Goal: Task Accomplishment & Management: Manage account settings

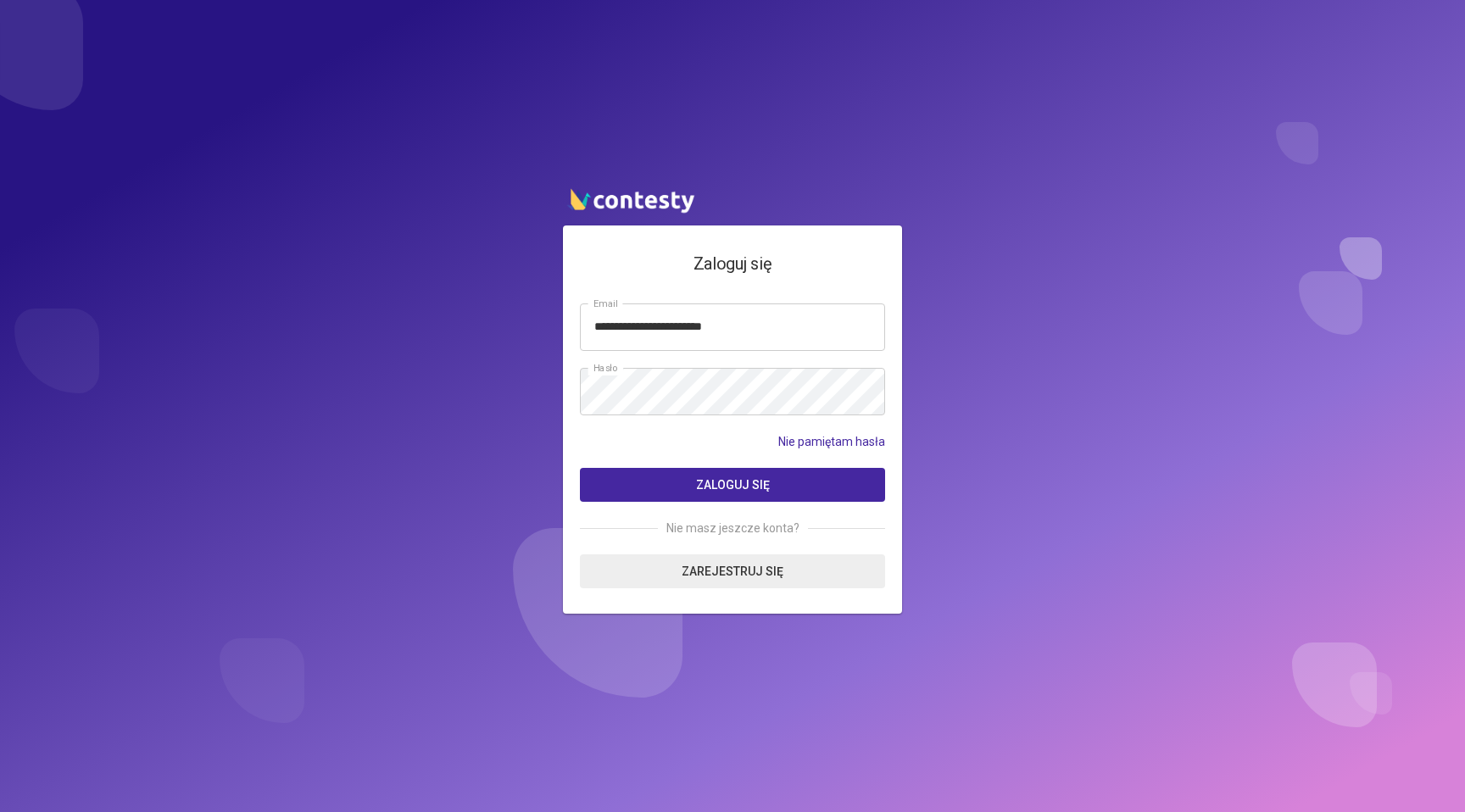
click at [647, 501] on button "Zaloguj się" at bounding box center [733, 484] width 306 height 34
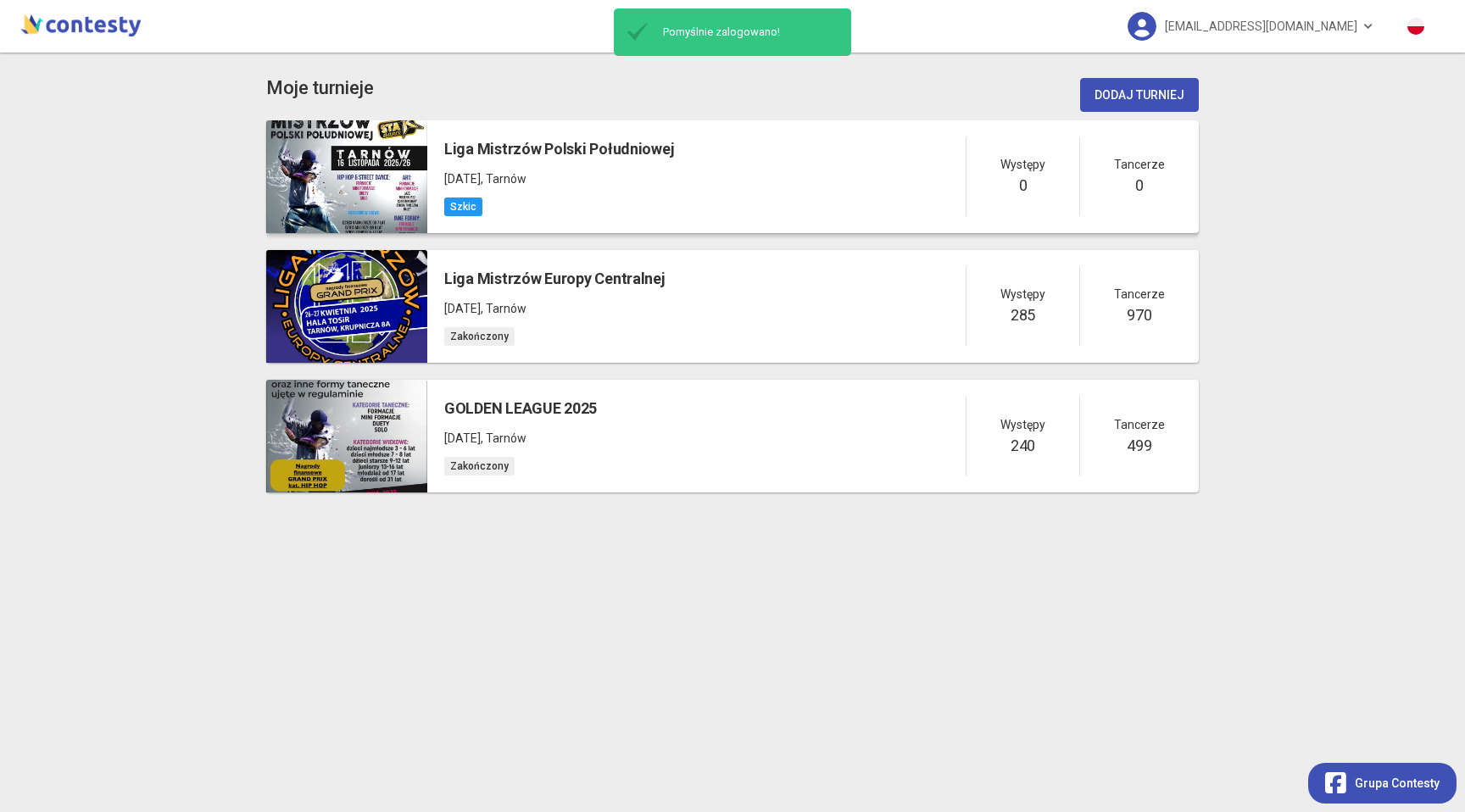
click at [657, 159] on h5 "Liga Mistrzów Polski Południowej" at bounding box center [560, 149] width 230 height 24
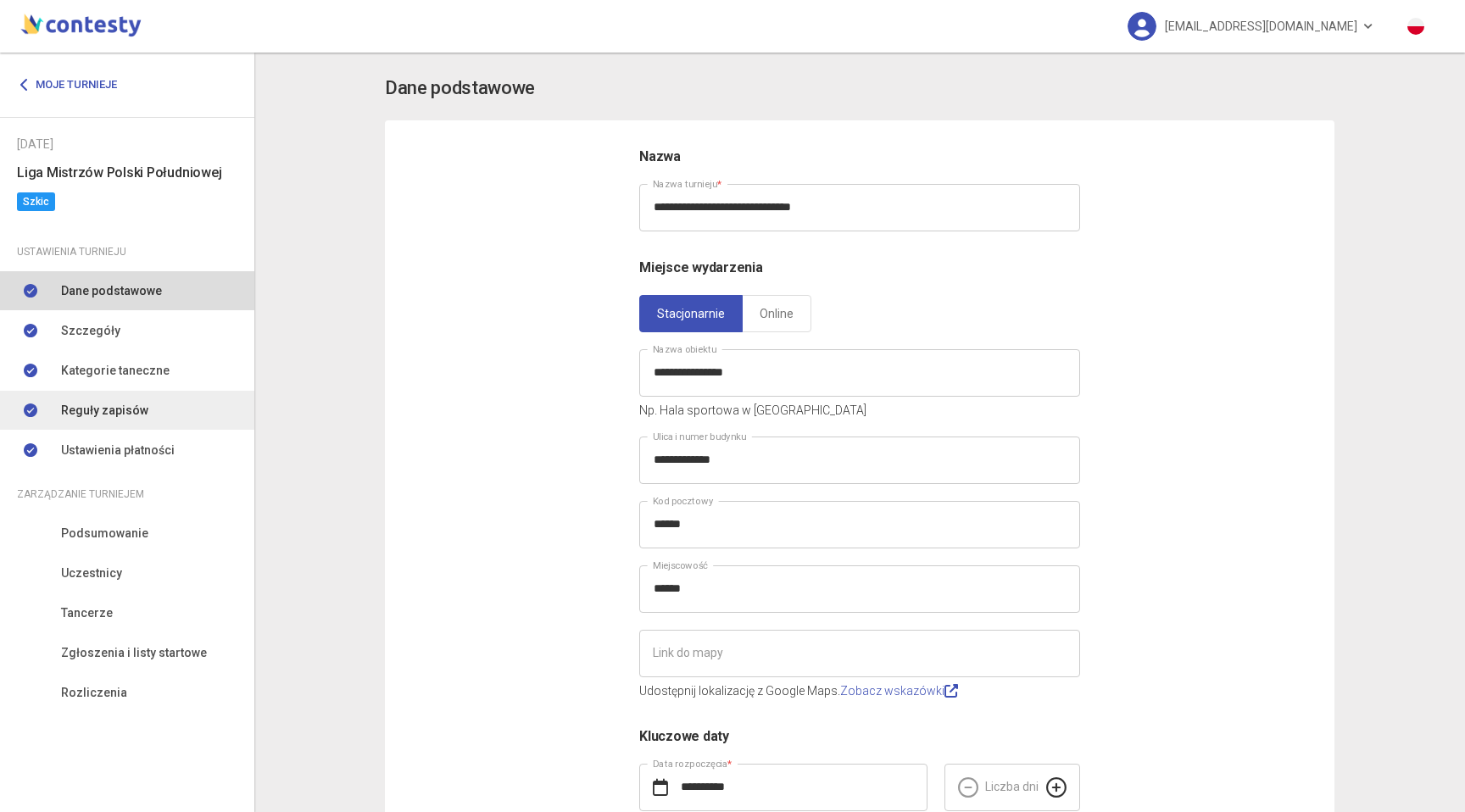
click at [156, 402] on link "Reguły zapisów" at bounding box center [127, 411] width 254 height 39
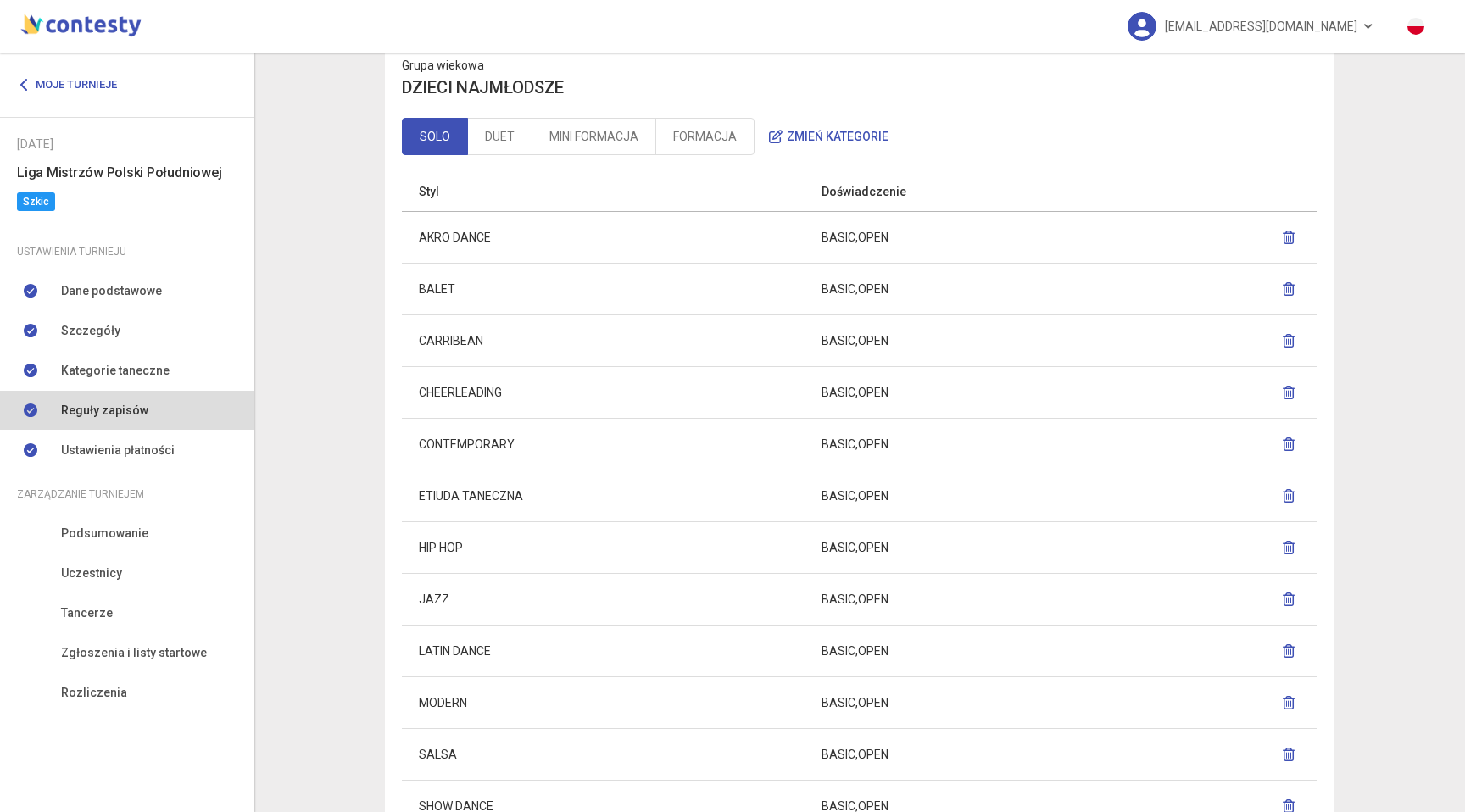
scroll to position [99, 0]
click at [505, 151] on link "DUET" at bounding box center [499, 137] width 65 height 38
click at [558, 141] on link "MINI FORMACJA" at bounding box center [593, 137] width 124 height 38
click at [661, 145] on link "FORMACJA" at bounding box center [705, 137] width 99 height 38
click at [599, 135] on link "MINI FORMACJA" at bounding box center [593, 137] width 124 height 38
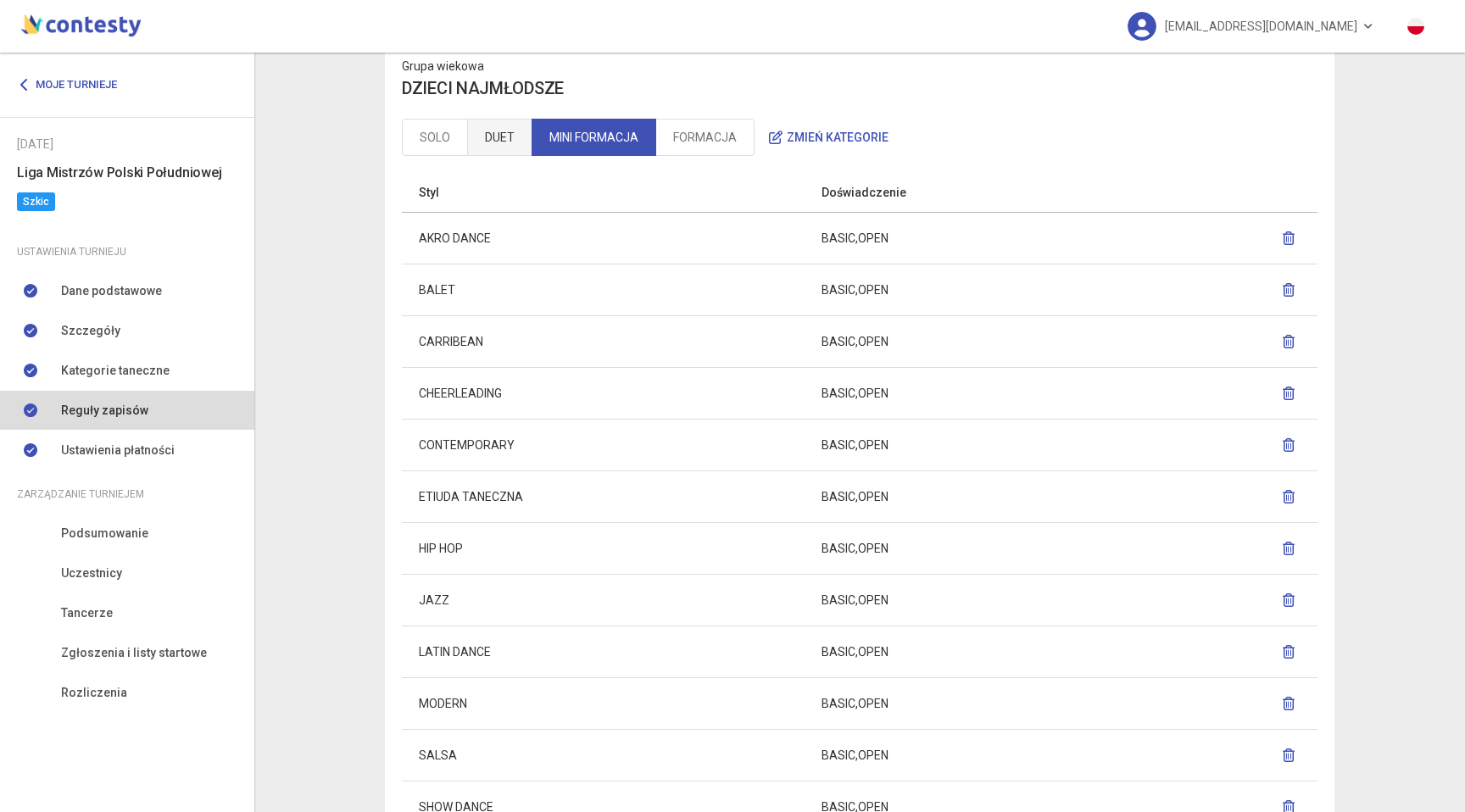
click at [492, 138] on link "DUET" at bounding box center [499, 137] width 65 height 38
click at [452, 138] on link "SOLO" at bounding box center [435, 137] width 66 height 38
click at [481, 139] on link "DUET" at bounding box center [499, 137] width 65 height 38
click at [554, 139] on link "MINI FORMACJA" at bounding box center [593, 137] width 124 height 38
click at [715, 153] on link "FORMACJA" at bounding box center [705, 137] width 99 height 38
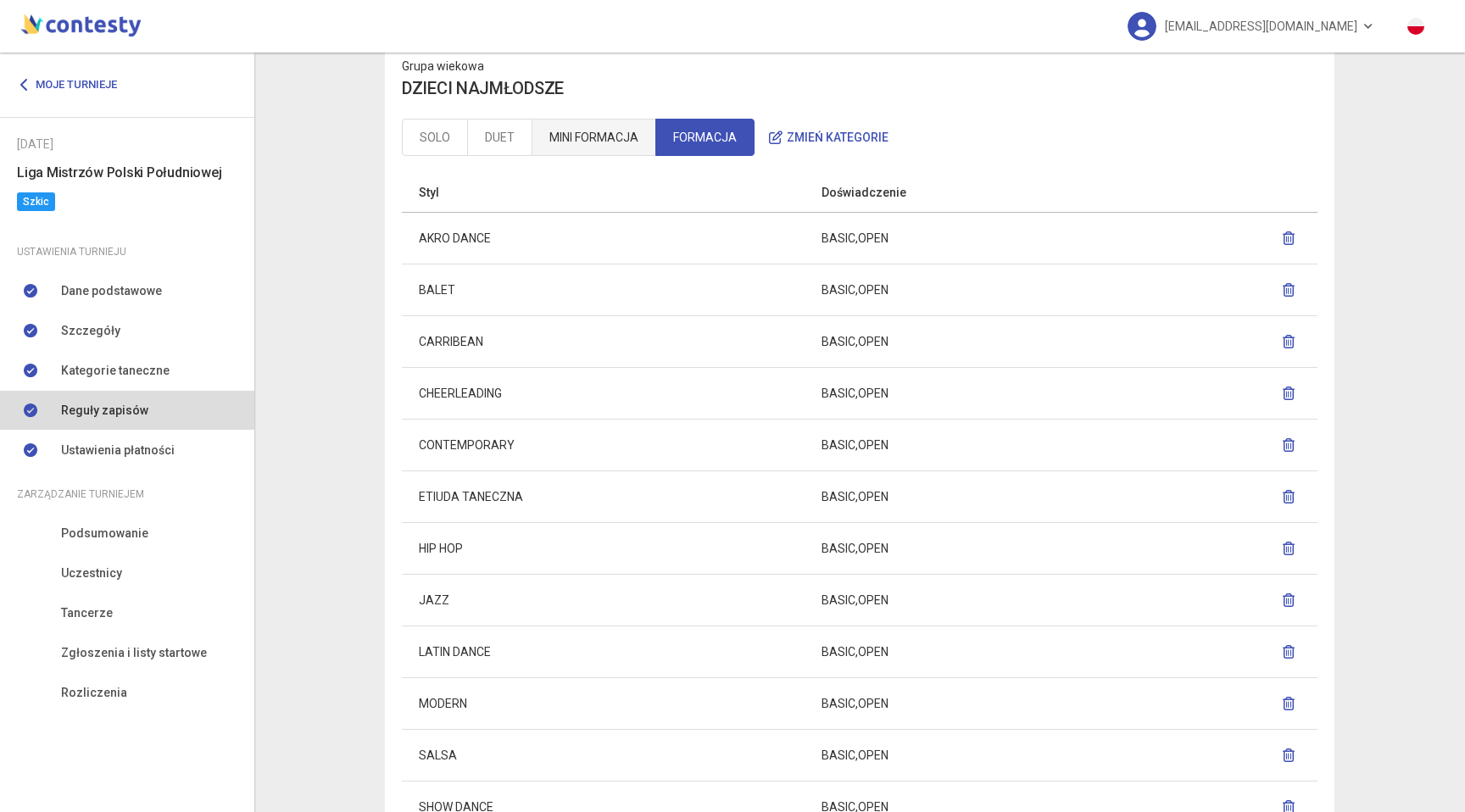
click at [578, 147] on link "MINI FORMACJA" at bounding box center [593, 137] width 124 height 38
click at [455, 147] on link "SOLO" at bounding box center [435, 137] width 66 height 38
click at [494, 138] on link "DUET" at bounding box center [499, 137] width 65 height 38
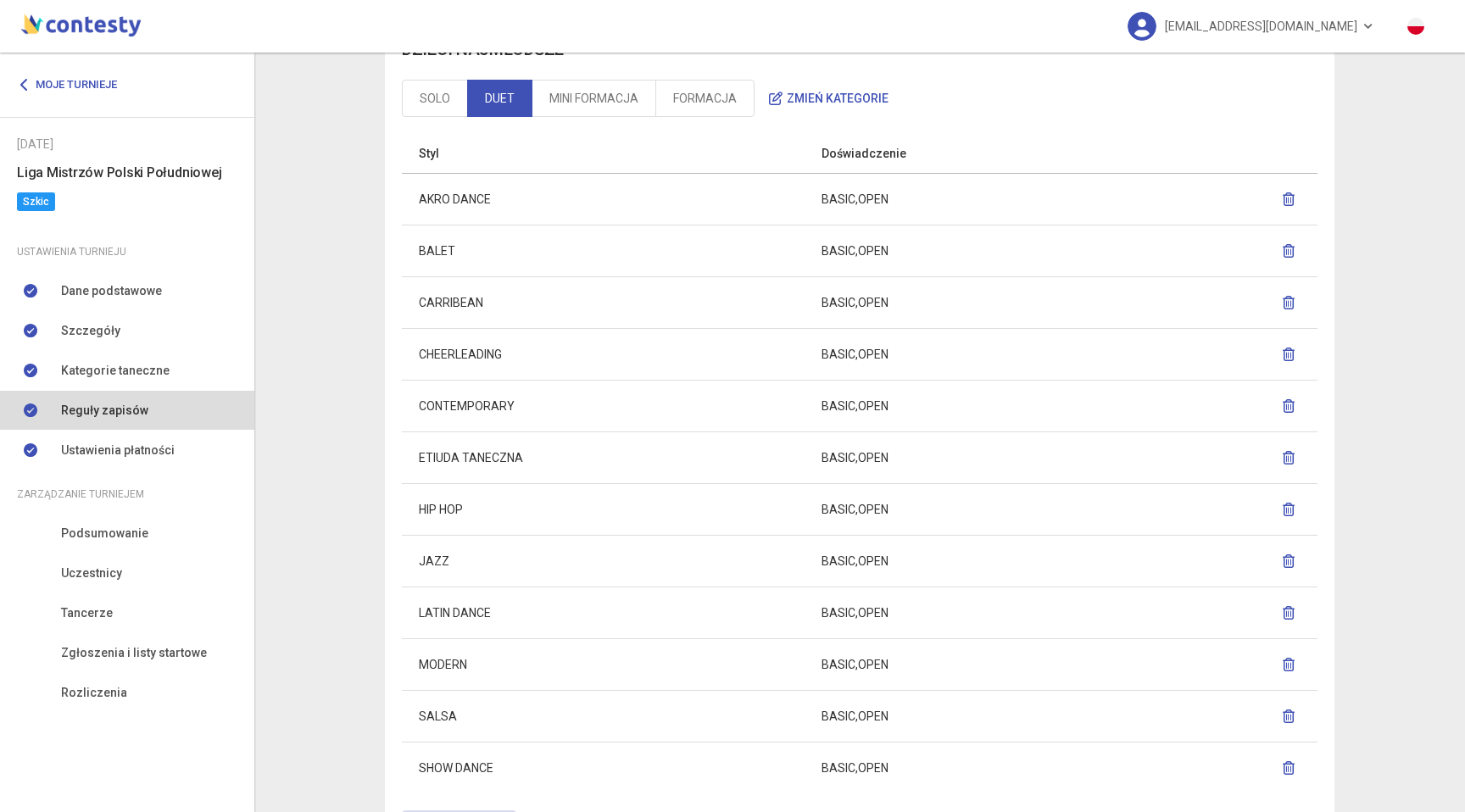
scroll to position [137, 0]
click at [433, 113] on link "SOLO" at bounding box center [435, 99] width 66 height 38
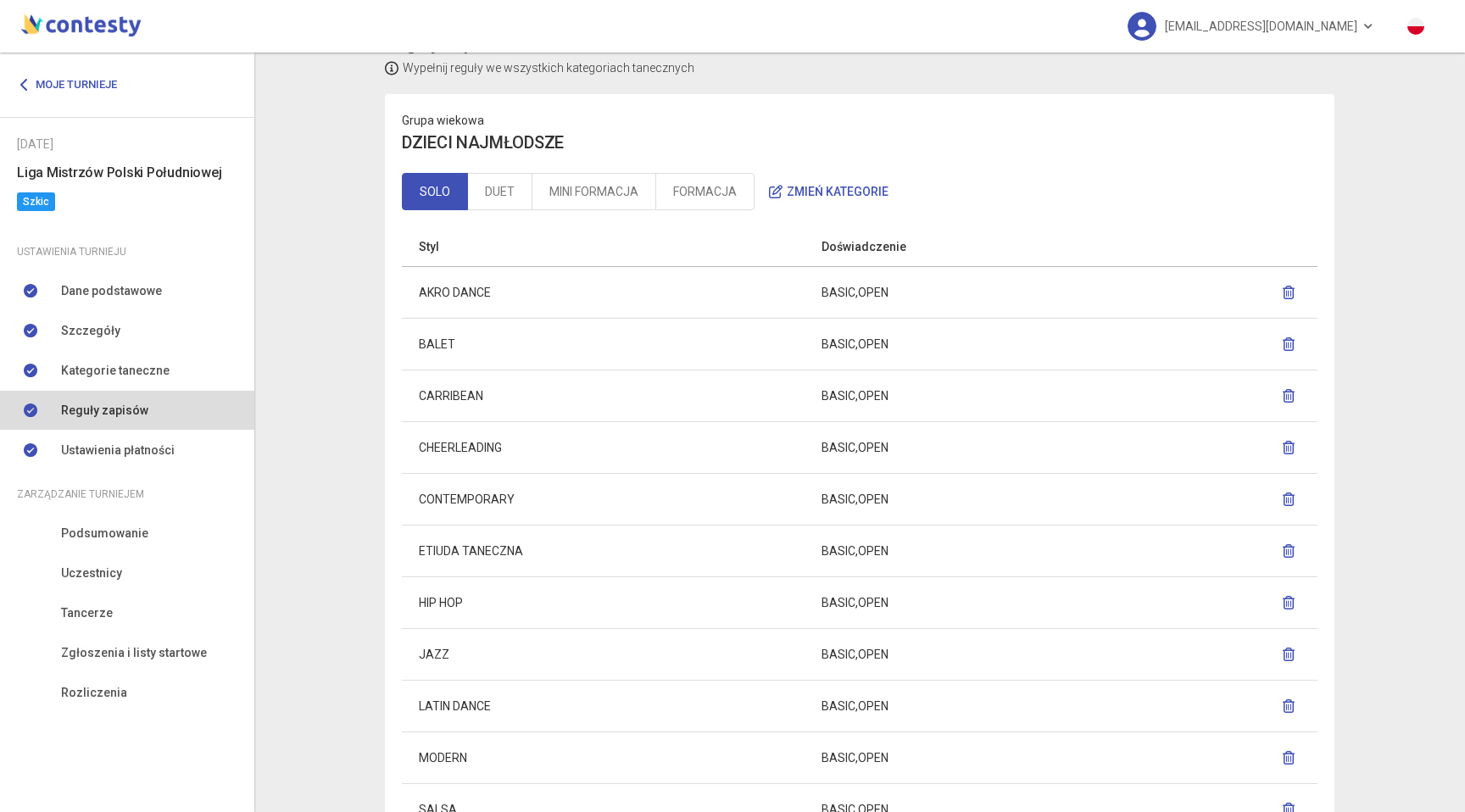
scroll to position [38, 0]
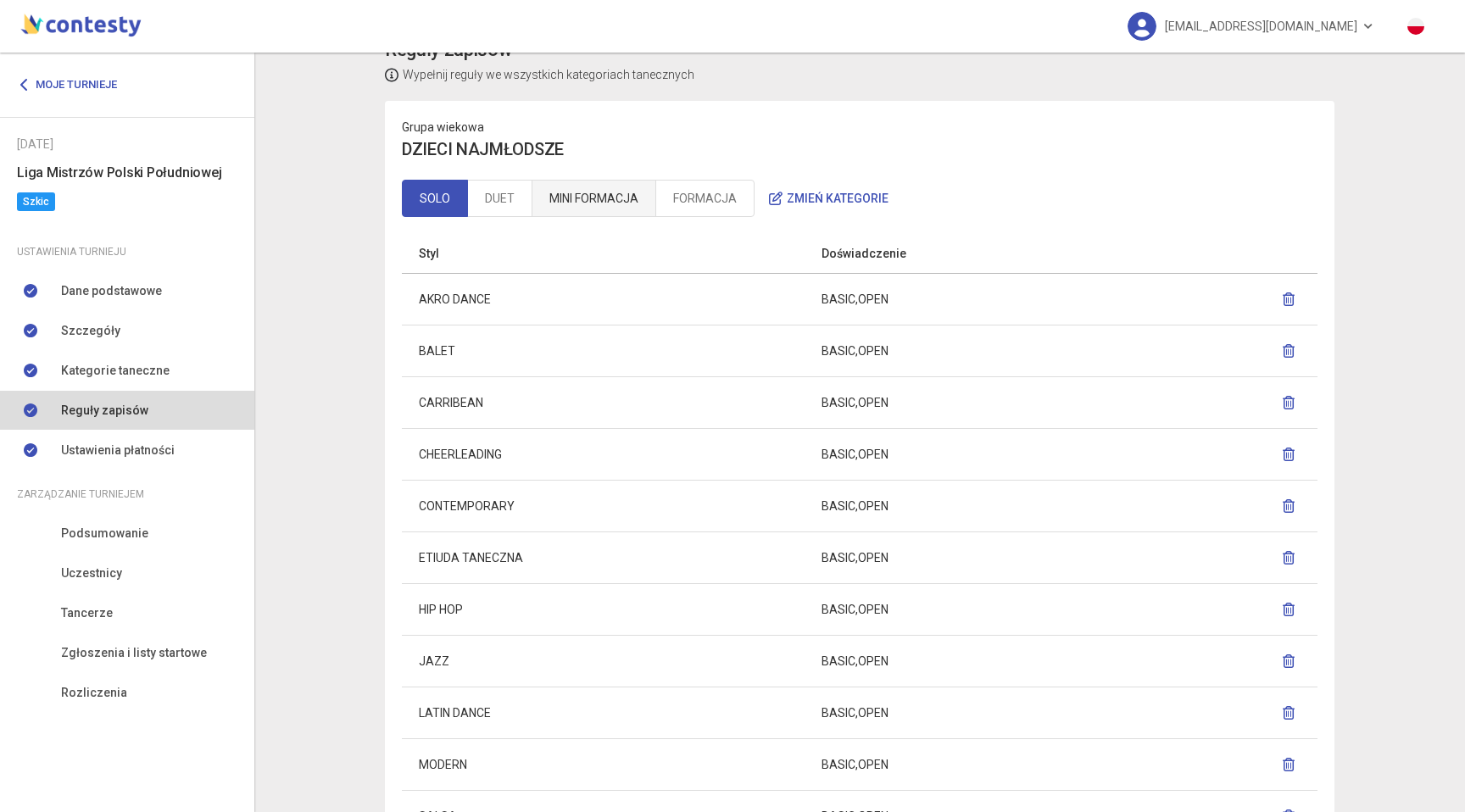
click at [635, 198] on link "MINI FORMACJA" at bounding box center [593, 198] width 124 height 38
click at [681, 209] on link "FORMACJA" at bounding box center [705, 198] width 99 height 38
click at [635, 209] on link "MINI FORMACJA" at bounding box center [593, 198] width 124 height 38
click at [527, 208] on link "DUET" at bounding box center [499, 198] width 65 height 38
click at [620, 218] on div "Grupa wiekowa DZIECI NAJMŁODSZE SOLO DUET MINI FORMACJA FORMACJA Zmień kategorie" at bounding box center [859, 168] width 949 height 133
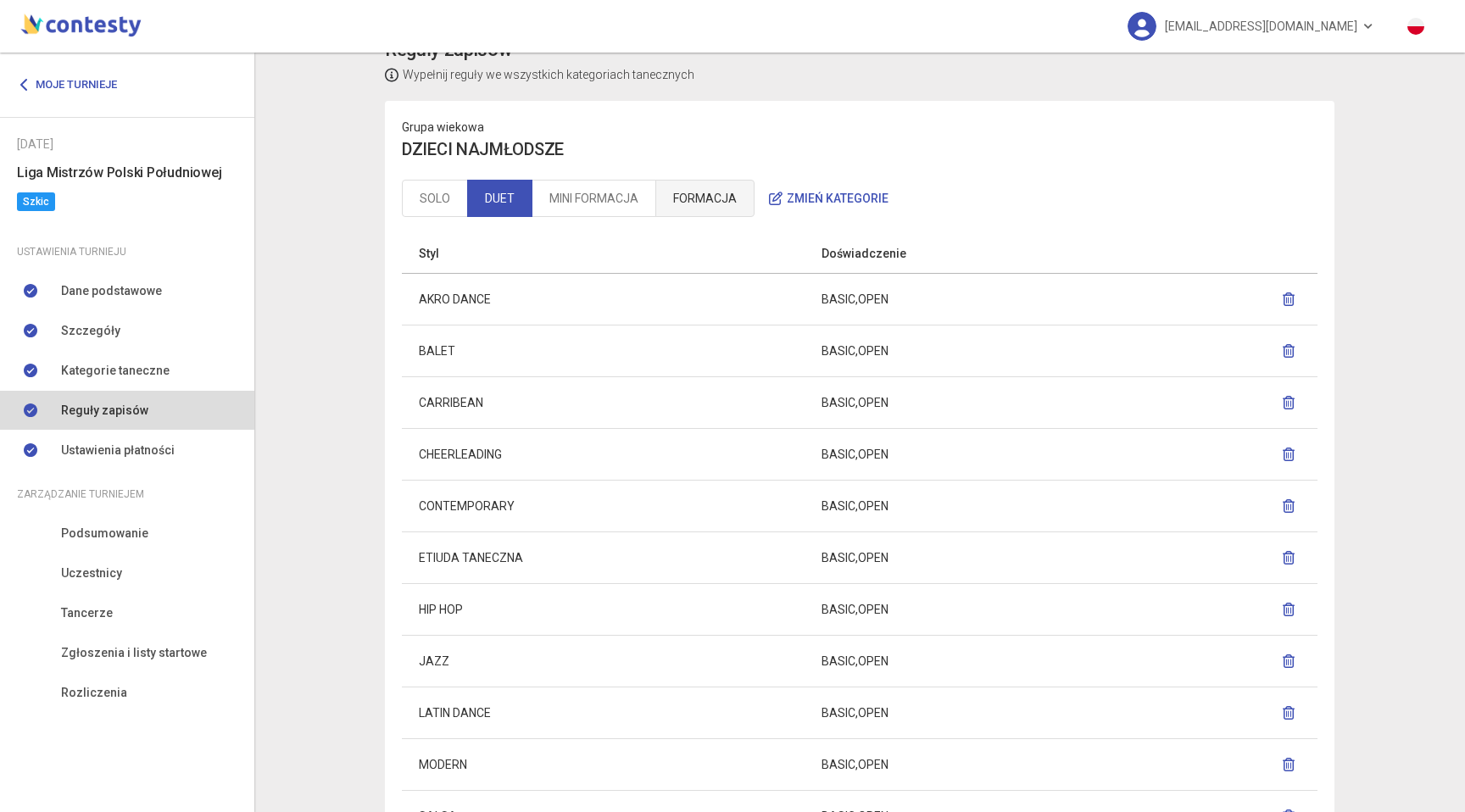
click at [706, 203] on link "FORMACJA" at bounding box center [705, 198] width 99 height 38
click at [563, 215] on link "MINI FORMACJA" at bounding box center [593, 198] width 124 height 38
click at [489, 201] on link "DUET" at bounding box center [499, 198] width 65 height 38
click at [436, 201] on link "SOLO" at bounding box center [435, 198] width 66 height 38
click at [505, 201] on link "DUET" at bounding box center [499, 198] width 65 height 38
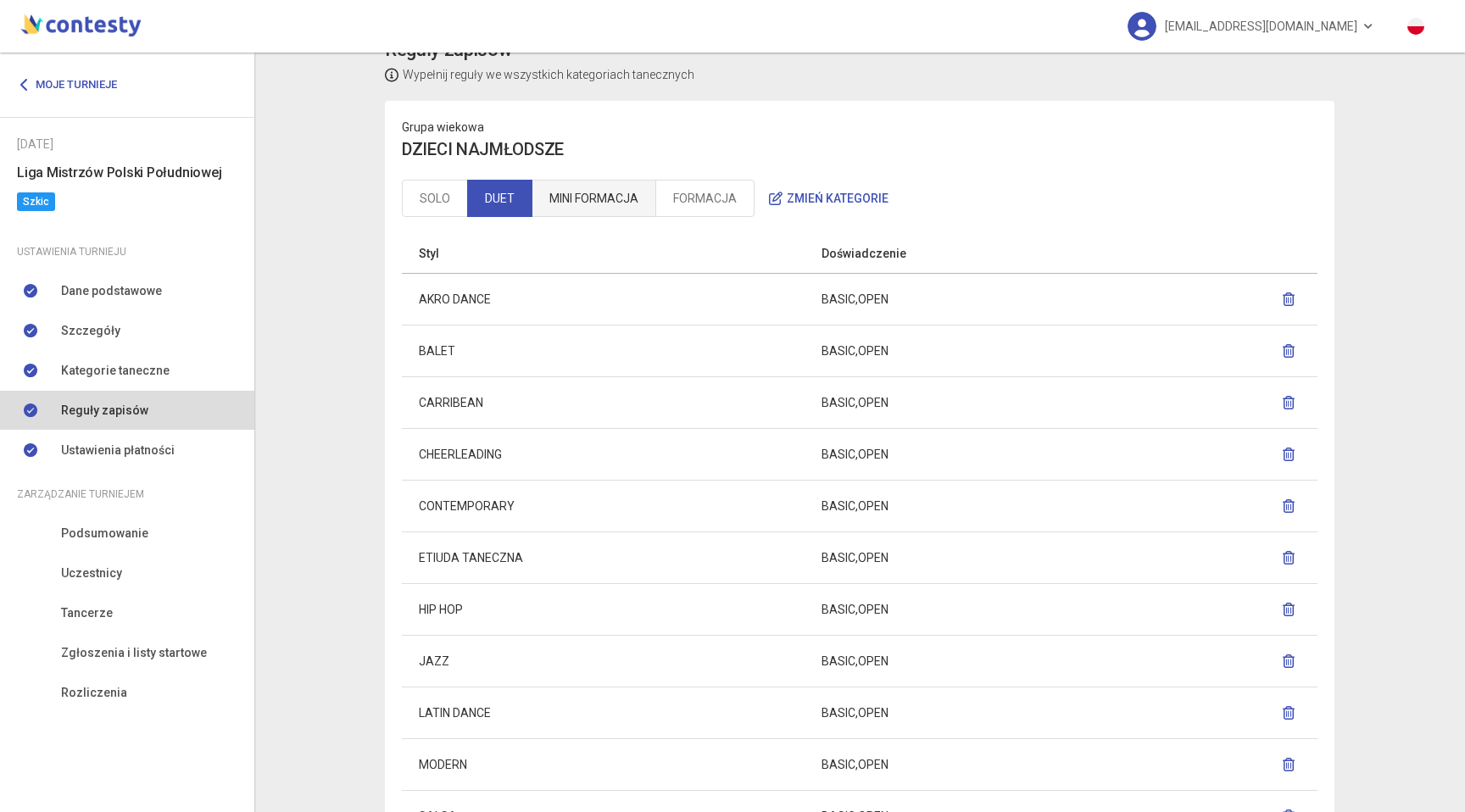
click at [594, 198] on link "MINI FORMACJA" at bounding box center [593, 198] width 124 height 38
click at [686, 197] on link "FORMACJA" at bounding box center [705, 198] width 99 height 38
click at [584, 197] on link "MINI FORMACJA" at bounding box center [593, 198] width 124 height 38
click at [464, 197] on link "SOLO" at bounding box center [435, 198] width 66 height 38
click at [508, 190] on link "DUET" at bounding box center [499, 198] width 65 height 38
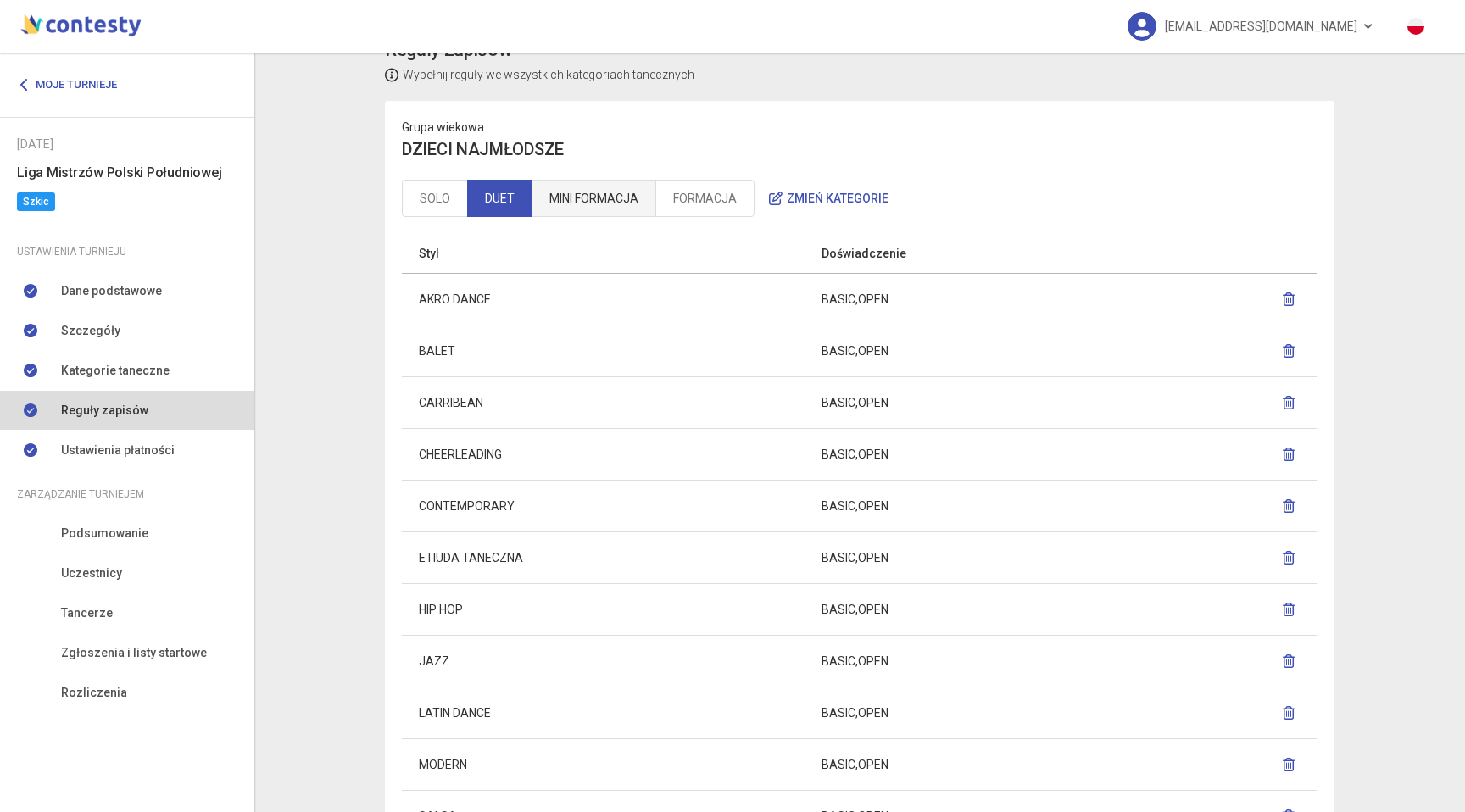
click at [619, 190] on link "MINI FORMACJA" at bounding box center [593, 198] width 124 height 38
click at [694, 190] on link "FORMACJA" at bounding box center [705, 198] width 99 height 38
click at [434, 205] on link "SOLO" at bounding box center [435, 198] width 66 height 38
click at [527, 194] on link "DUET" at bounding box center [499, 198] width 65 height 38
click at [413, 204] on link "SOLO" at bounding box center [435, 198] width 66 height 38
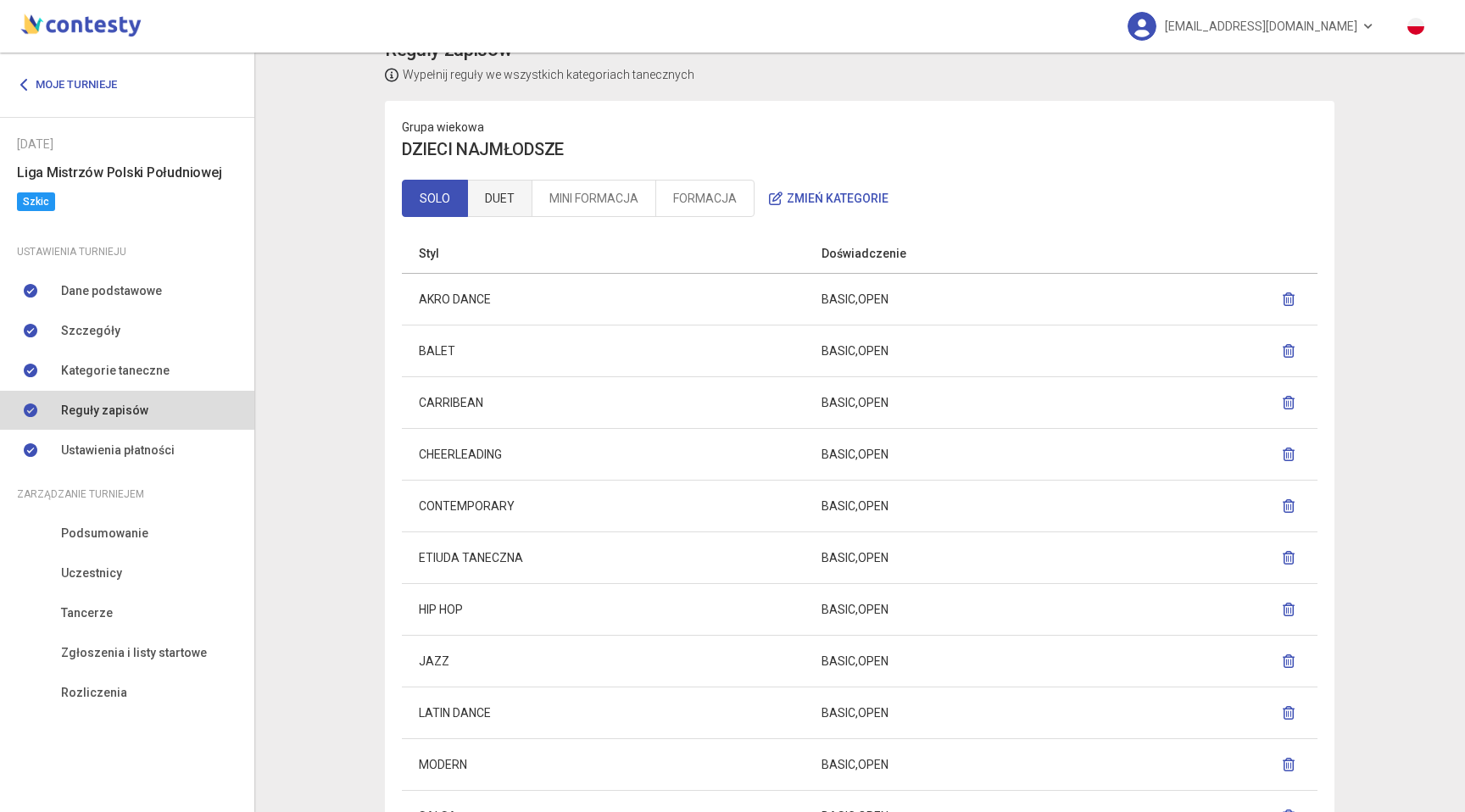
click at [485, 197] on link "DUET" at bounding box center [499, 198] width 65 height 38
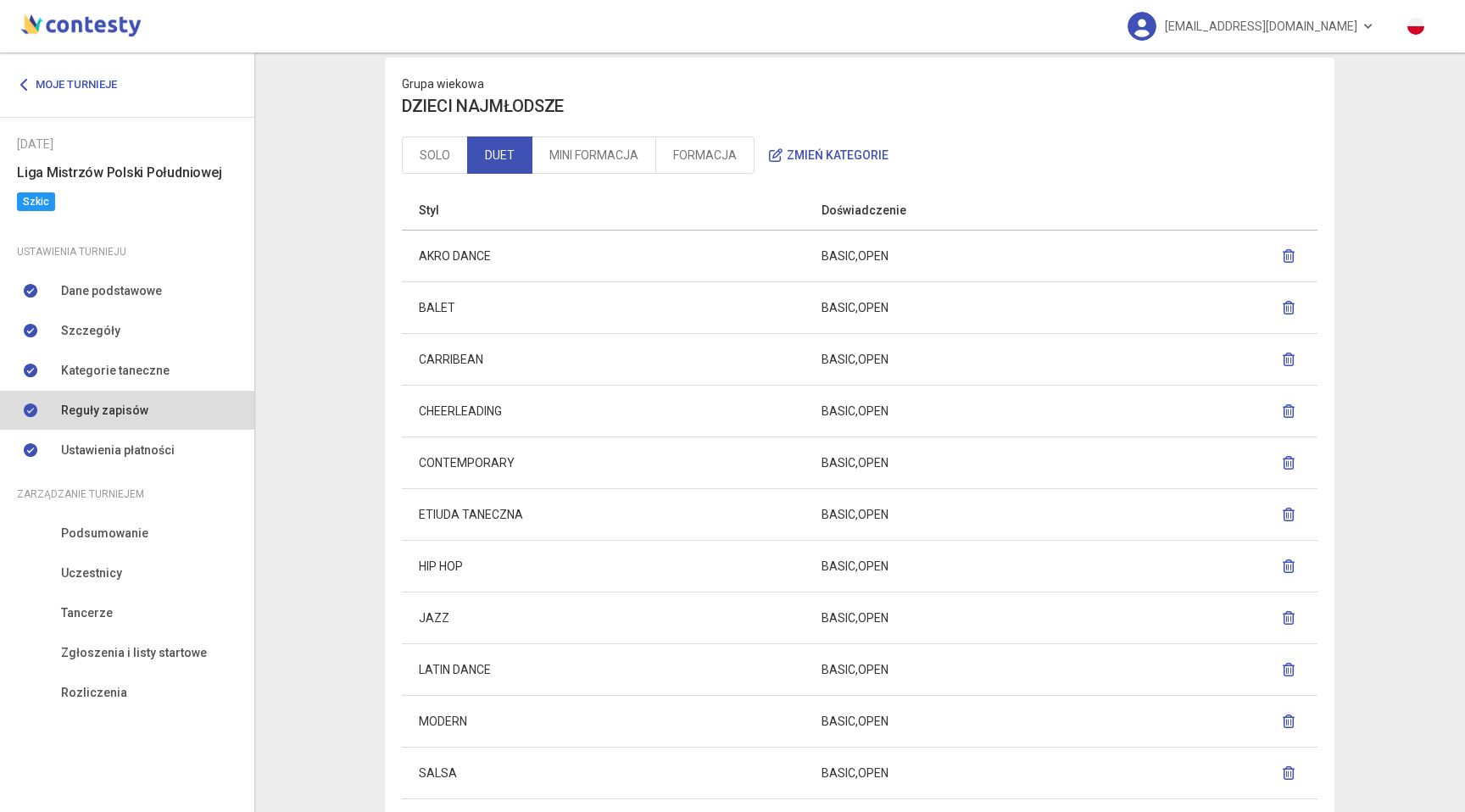
scroll to position [0, 0]
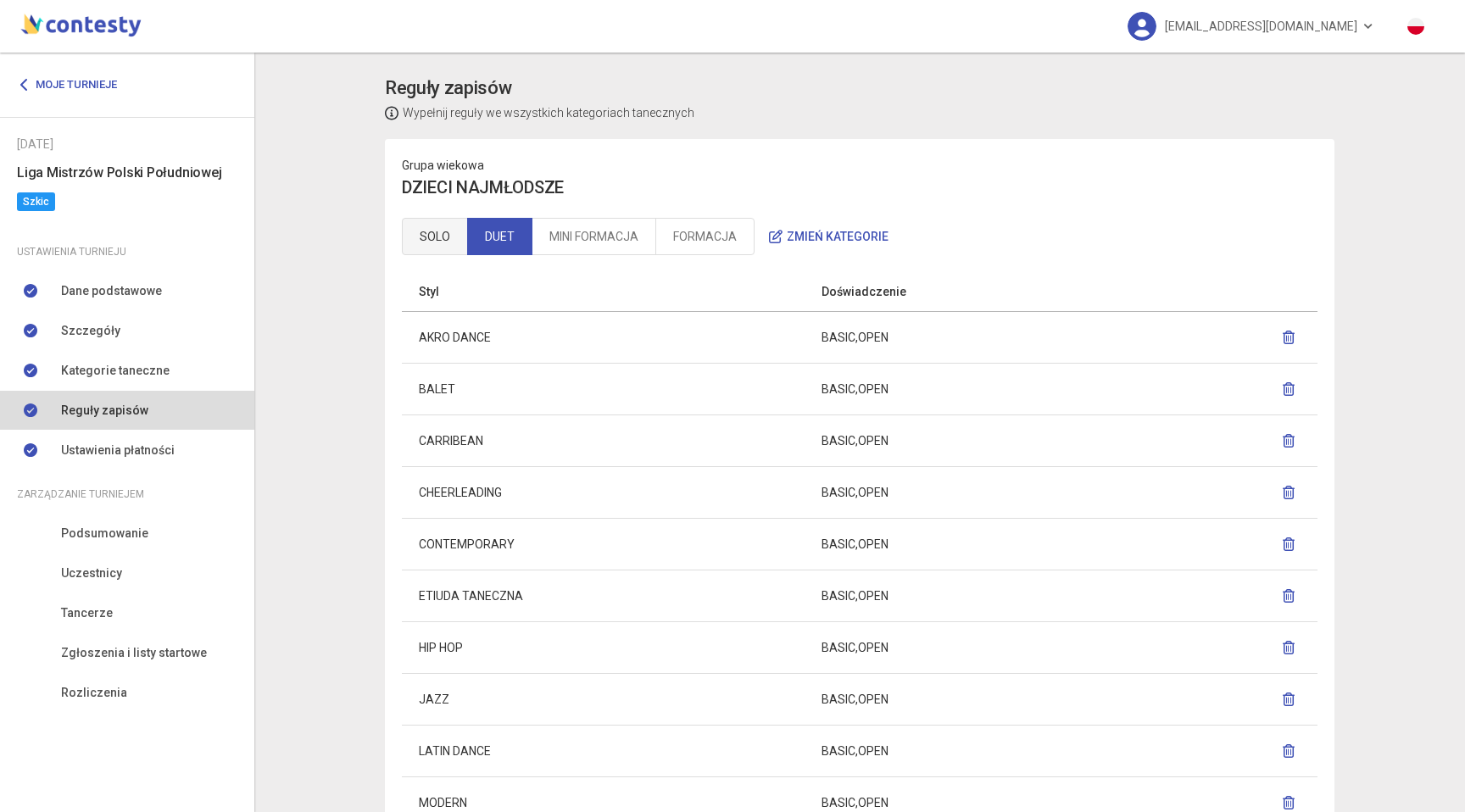
click at [459, 232] on link "SOLO" at bounding box center [435, 237] width 66 height 38
drag, startPoint x: 408, startPoint y: 160, endPoint x: 560, endPoint y: 188, distance: 154.6
click at [560, 188] on div "Grupa wiekowa DZIECI NAJMŁODSZE SOLO DUET MINI FORMACJA FORMACJA Zmień kategorie" at bounding box center [859, 205] width 949 height 133
click at [560, 188] on h4 "DZIECI NAJMŁODSZE" at bounding box center [859, 188] width 916 height 27
click at [435, 185] on h4 "DZIECI NAJMŁODSZE" at bounding box center [859, 188] width 916 height 27
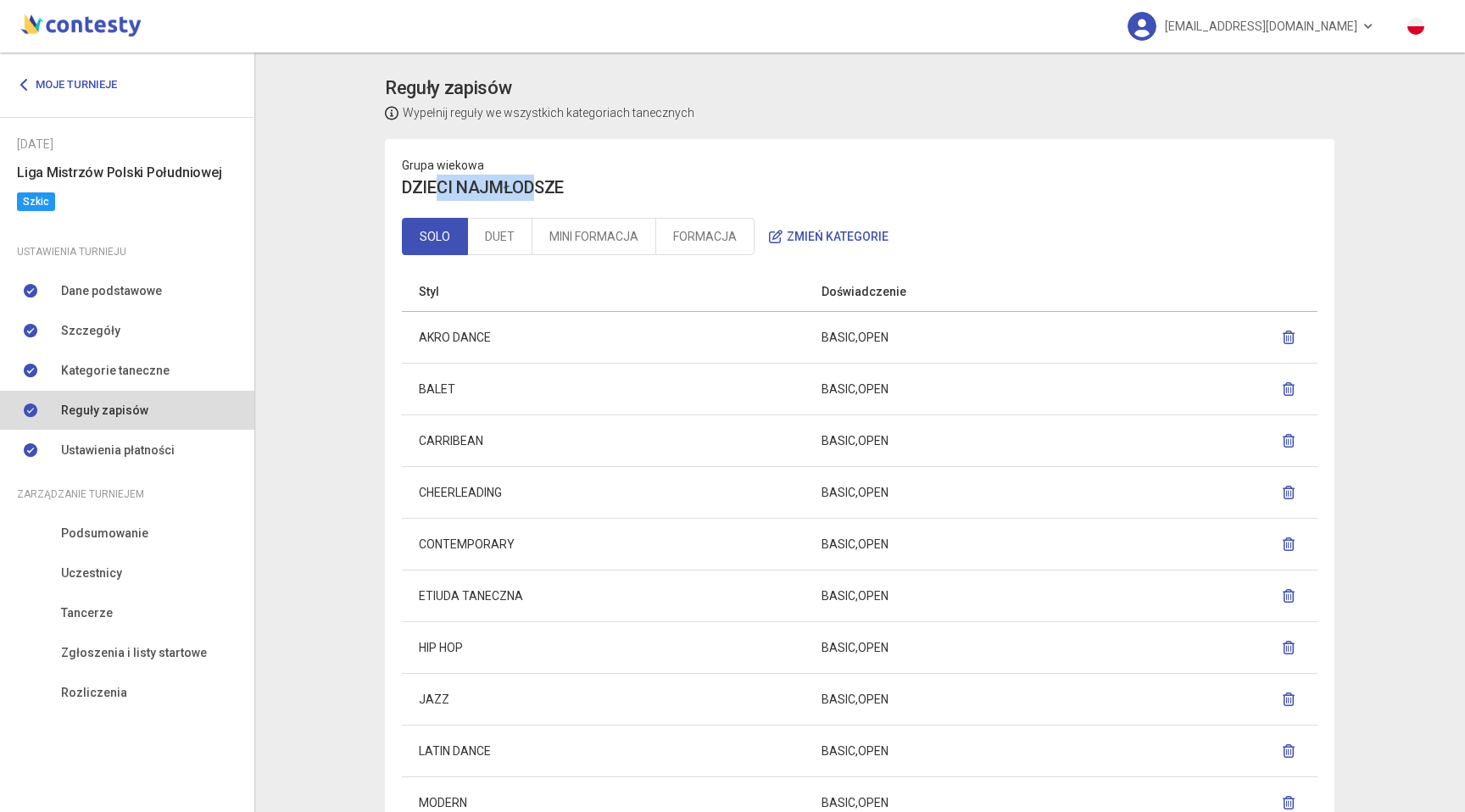
drag, startPoint x: 436, startPoint y: 185, endPoint x: 538, endPoint y: 186, distance: 102.0
click at [538, 186] on h4 "DZIECI NAJMŁODSZE" at bounding box center [859, 188] width 916 height 27
click at [447, 229] on link "SOLO" at bounding box center [435, 237] width 66 height 38
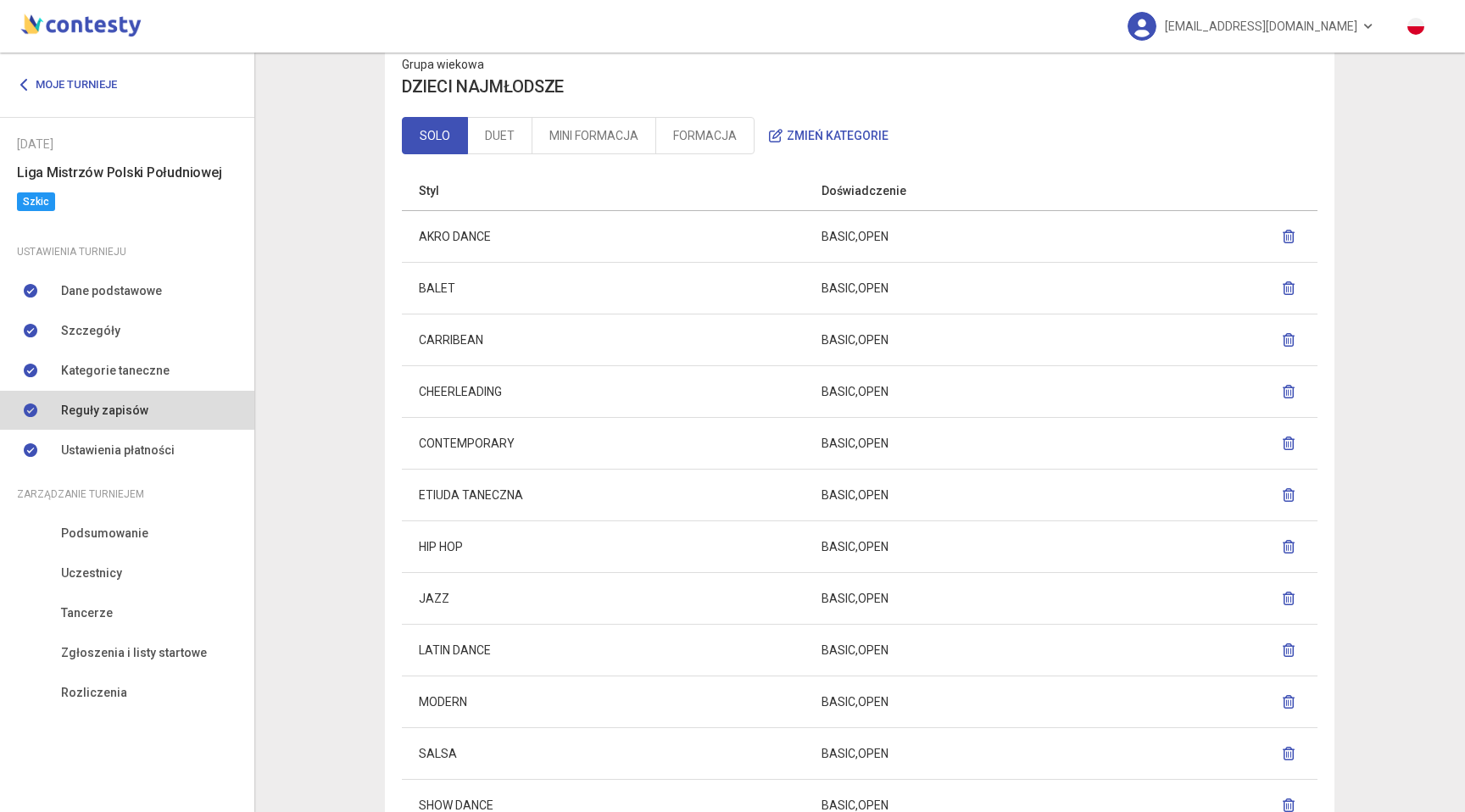
scroll to position [122, 0]
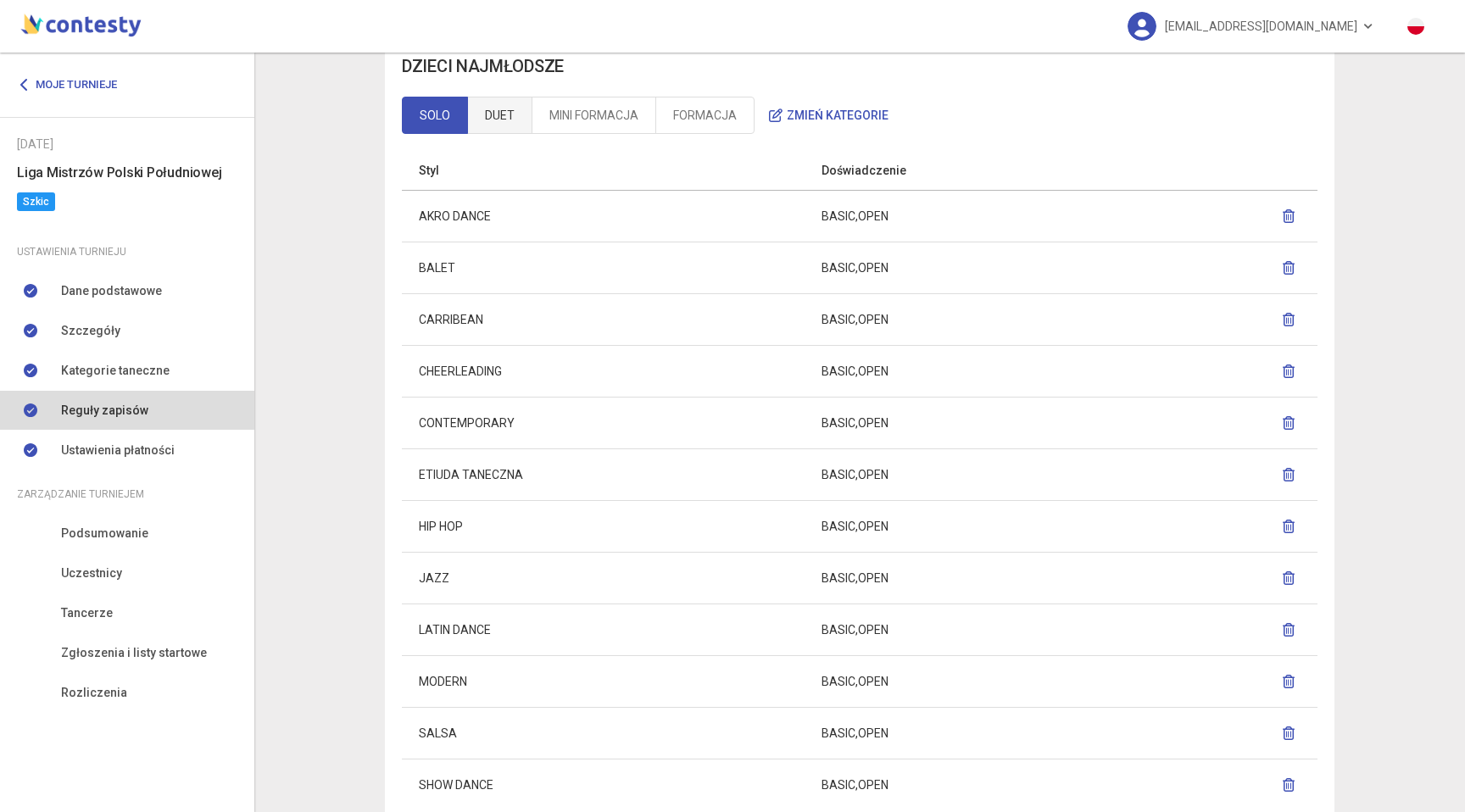
click at [503, 133] on link "DUET" at bounding box center [499, 115] width 65 height 38
click at [589, 117] on link "MINI FORMACJA" at bounding box center [593, 115] width 124 height 38
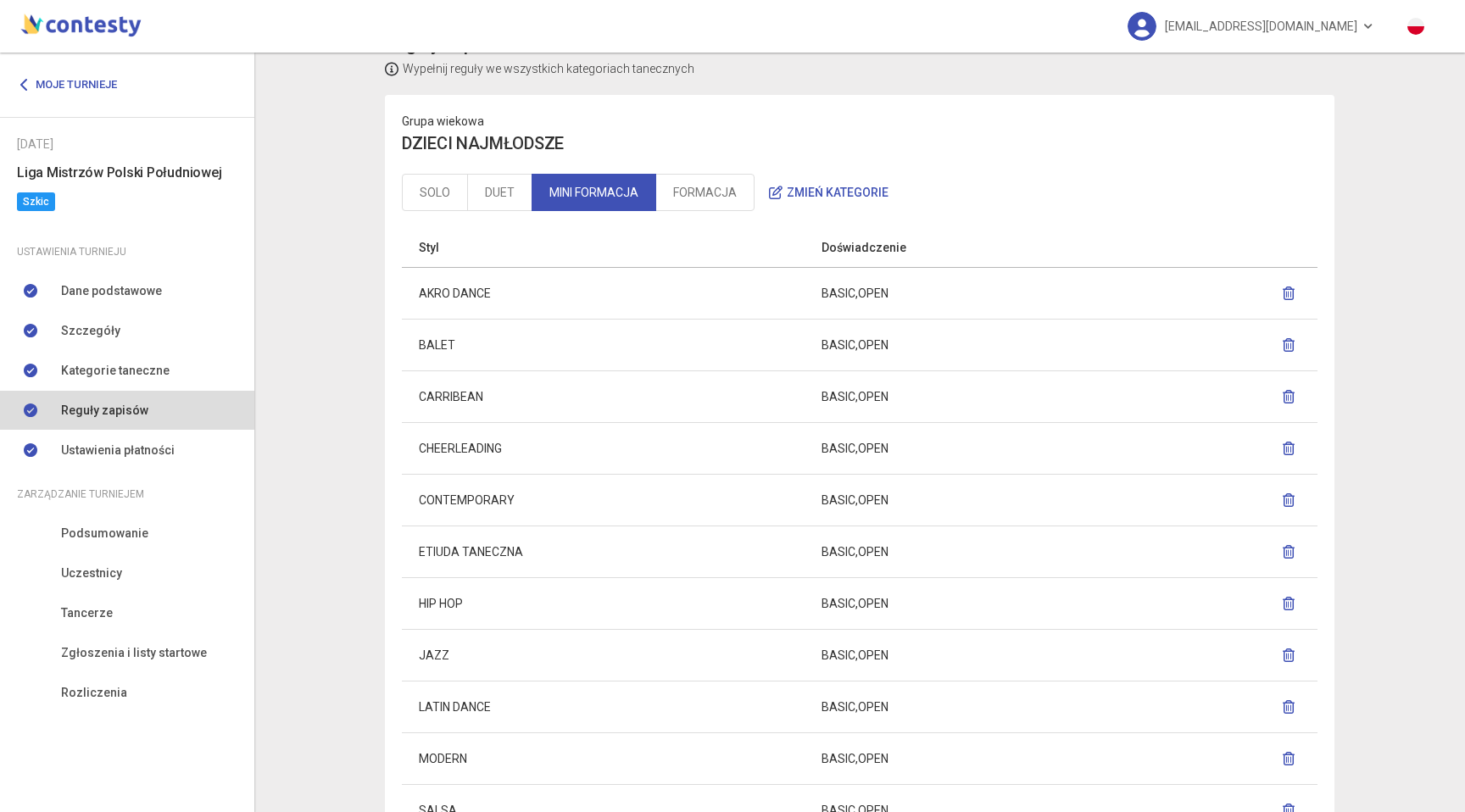
scroll to position [0, 0]
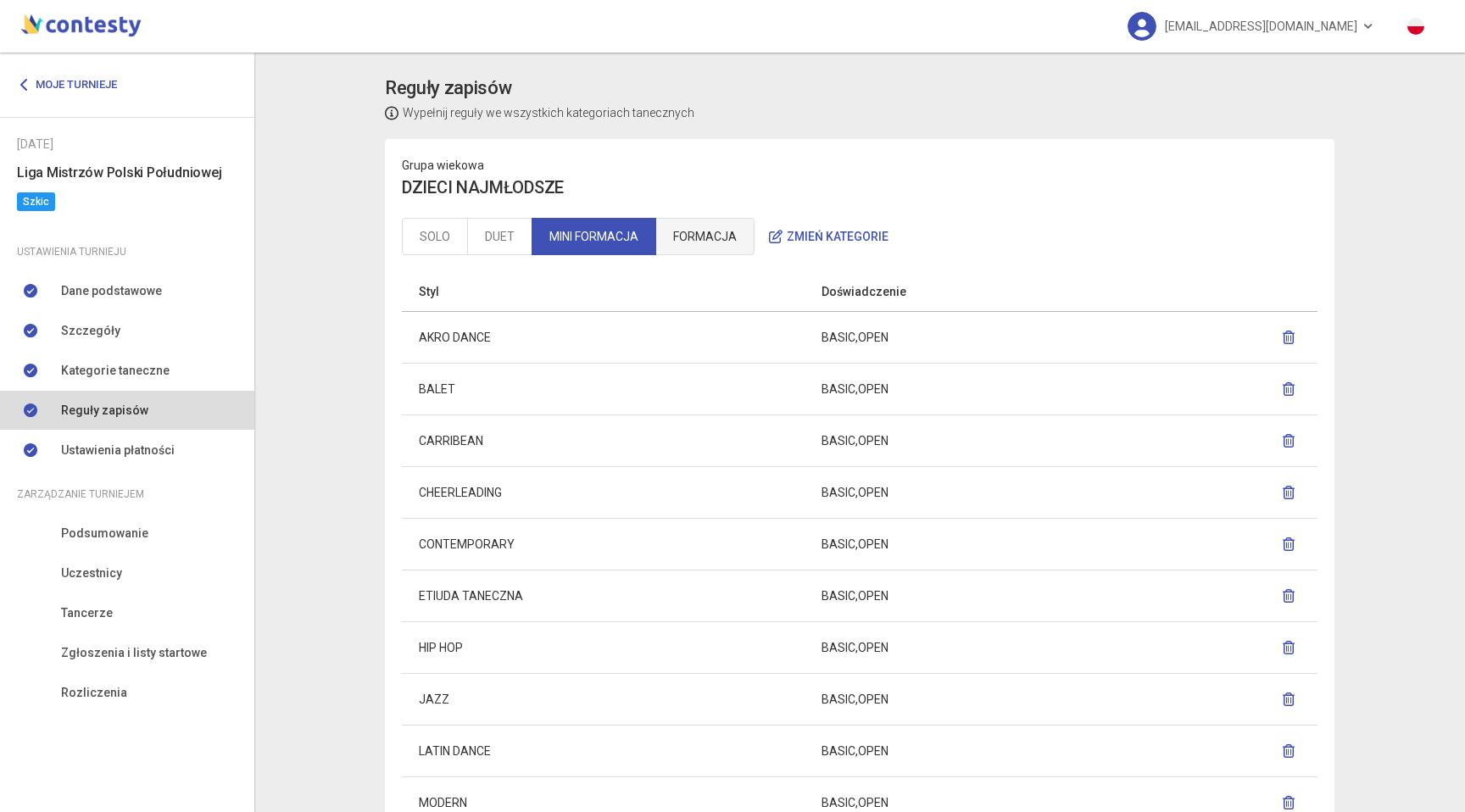
click at [698, 239] on link "FORMACJA" at bounding box center [705, 237] width 99 height 38
click at [442, 238] on link "SOLO" at bounding box center [435, 237] width 66 height 38
click at [473, 238] on link "DUET" at bounding box center [499, 237] width 65 height 38
click at [563, 238] on link "MINI FORMACJA" at bounding box center [593, 237] width 124 height 38
click at [714, 220] on link "FORMACJA" at bounding box center [705, 237] width 99 height 38
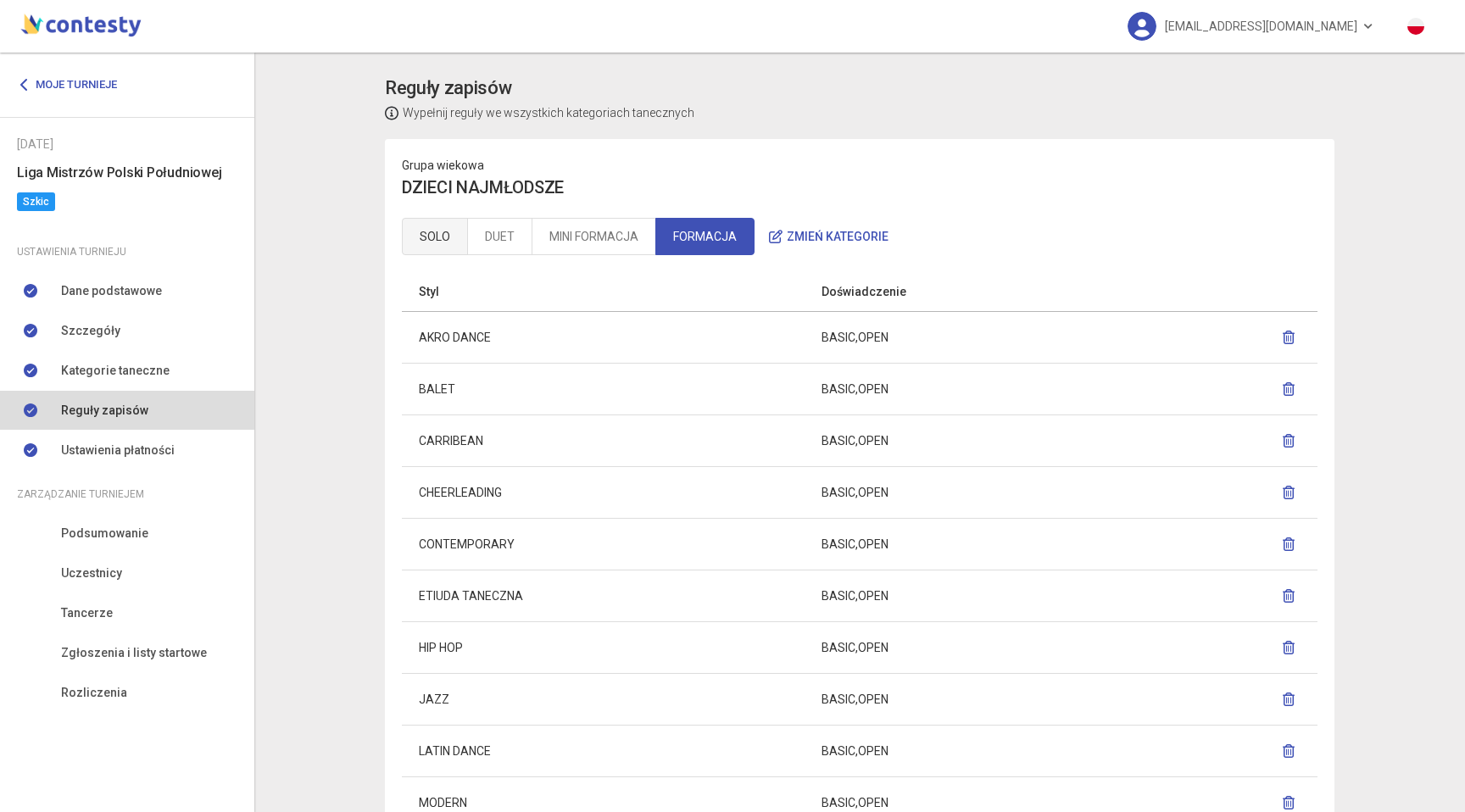
click at [412, 242] on link "SOLO" at bounding box center [435, 237] width 66 height 38
click at [503, 238] on link "DUET" at bounding box center [499, 237] width 65 height 38
click at [596, 238] on link "MINI FORMACJA" at bounding box center [593, 237] width 124 height 38
click at [719, 226] on link "FORMACJA" at bounding box center [705, 237] width 99 height 38
click at [573, 231] on link "MINI FORMACJA" at bounding box center [593, 237] width 124 height 38
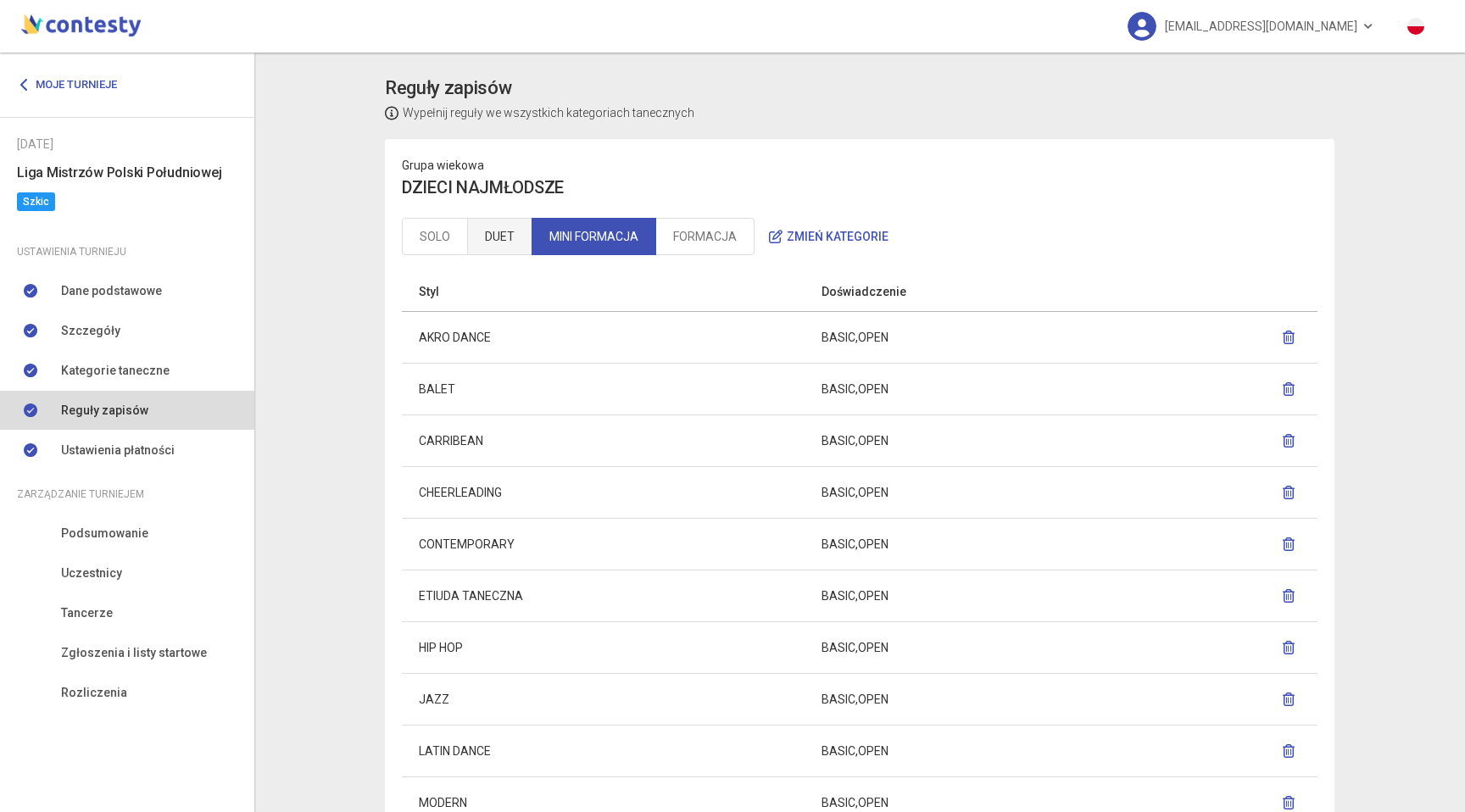
click at [467, 231] on link "DUET" at bounding box center [499, 237] width 65 height 38
click at [429, 232] on link "SOLO" at bounding box center [435, 237] width 66 height 38
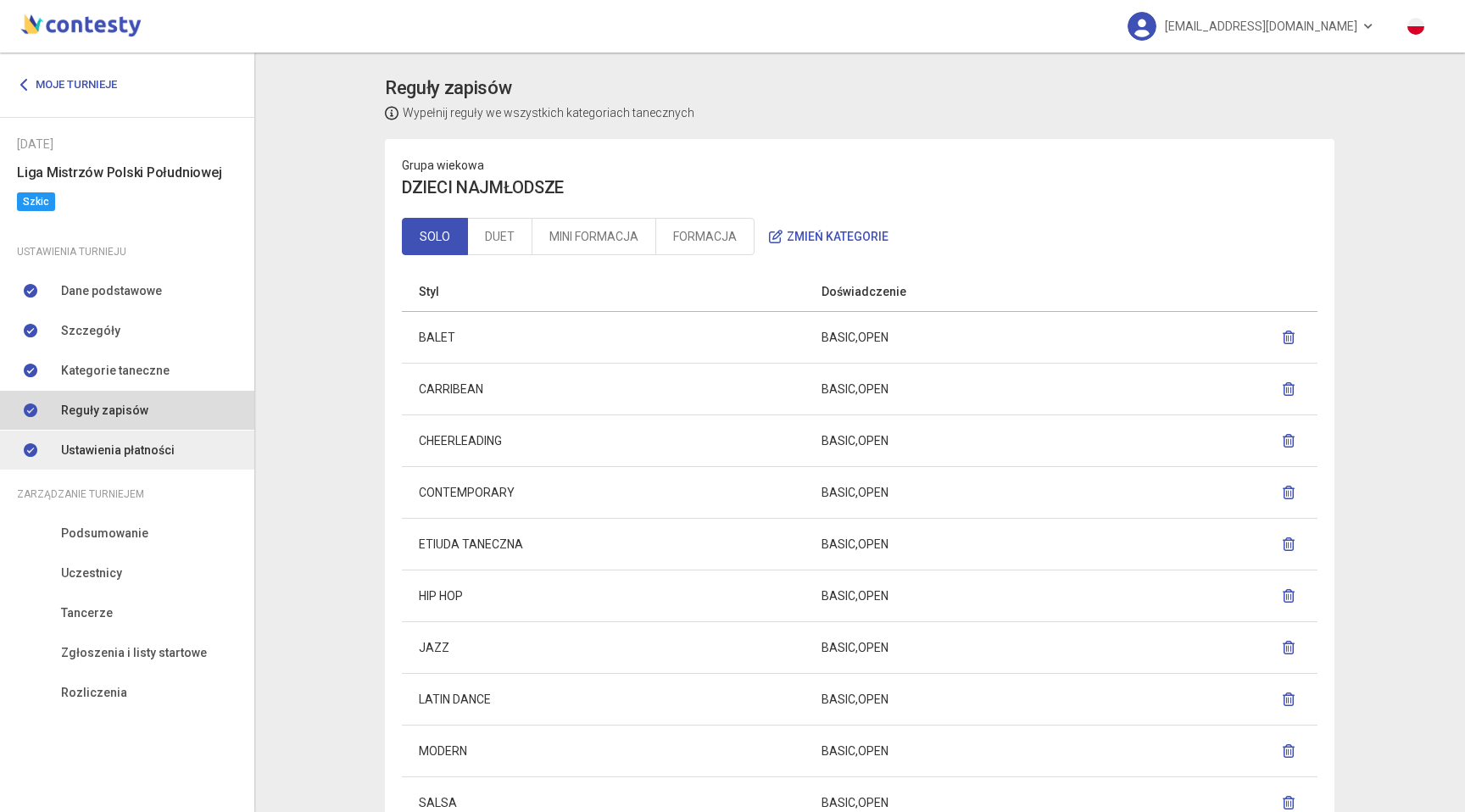
click at [150, 451] on span "Ustawienia płatności" at bounding box center [117, 450] width 113 height 18
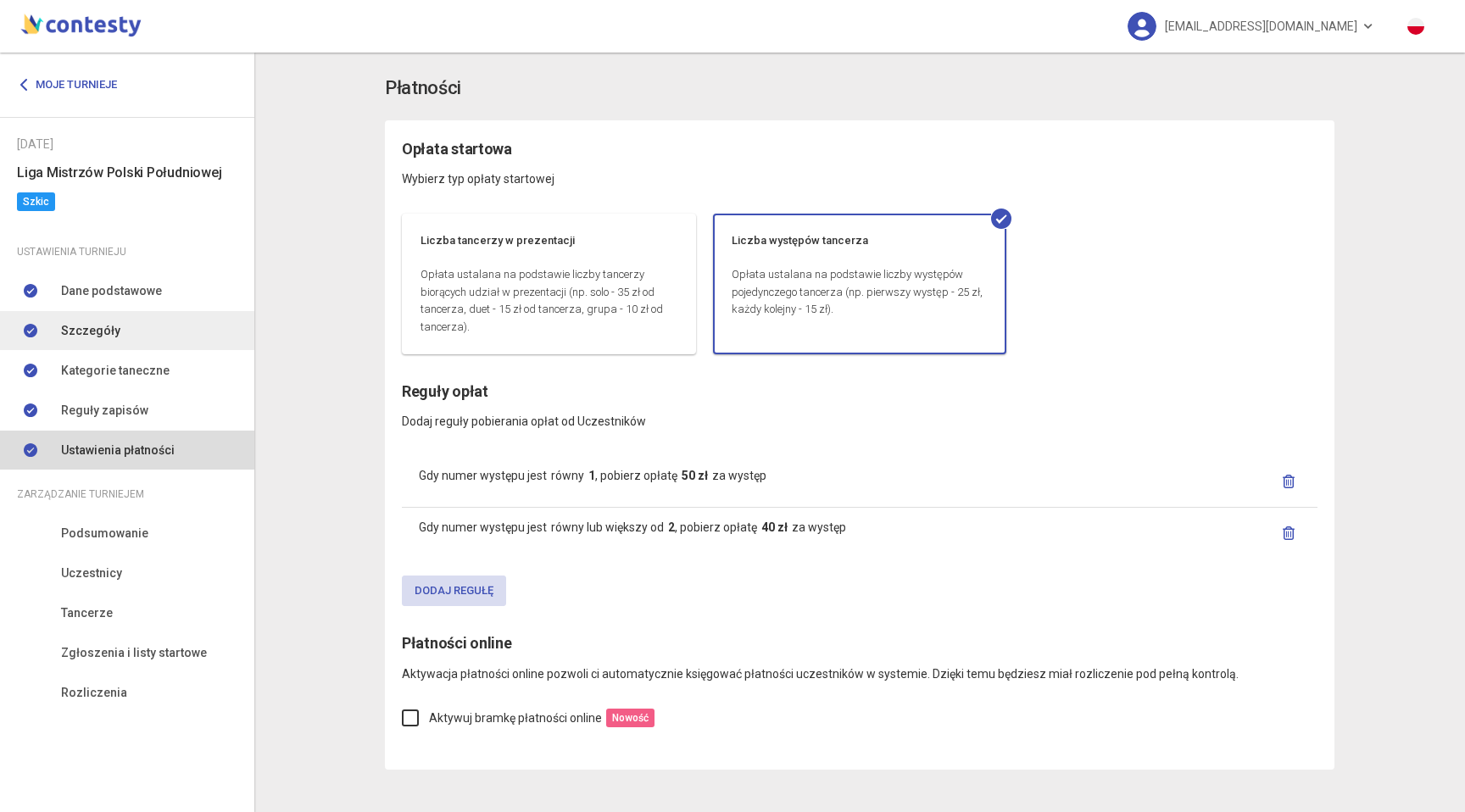
click at [142, 323] on link "Szczegóły" at bounding box center [127, 331] width 254 height 39
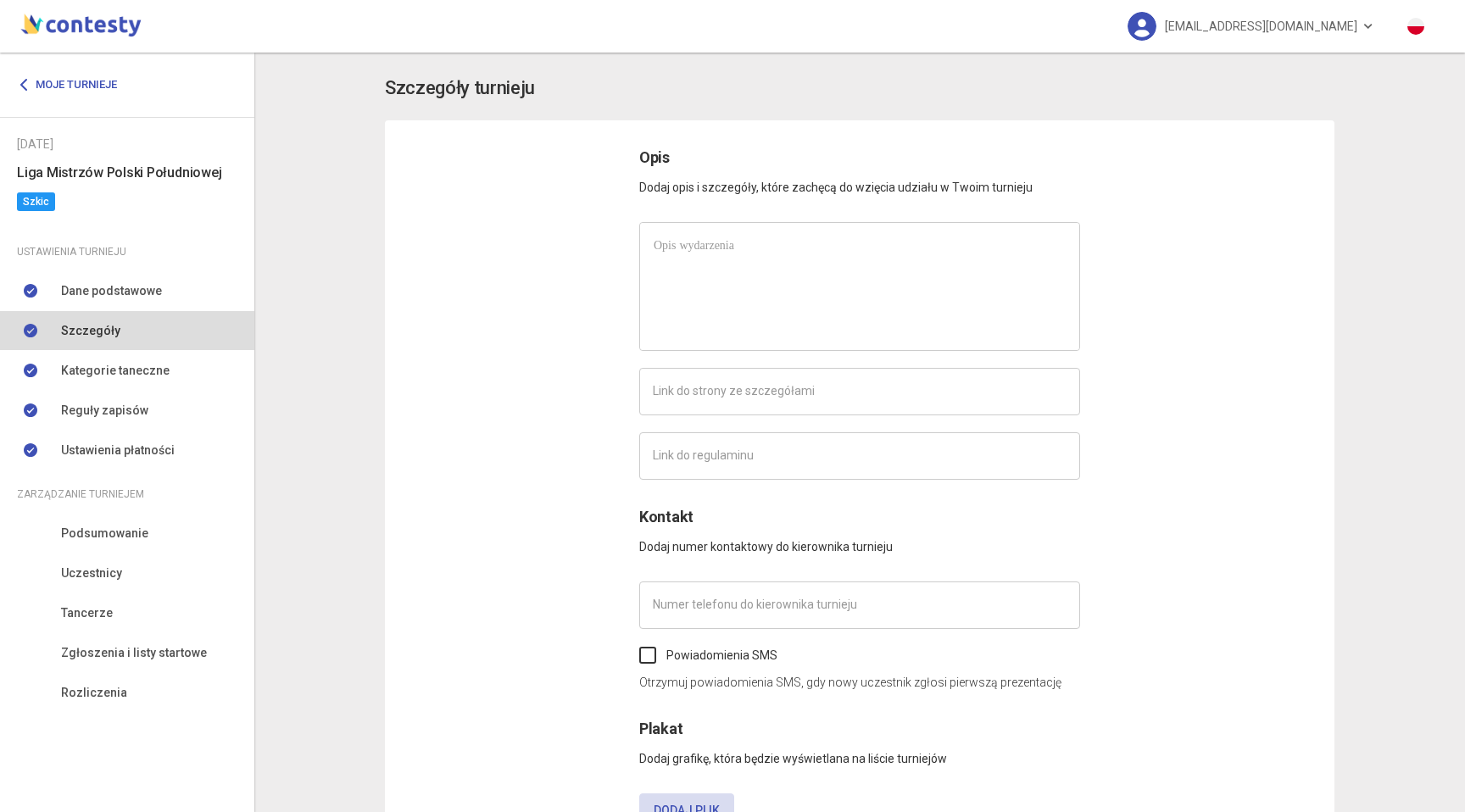
type input "*********"
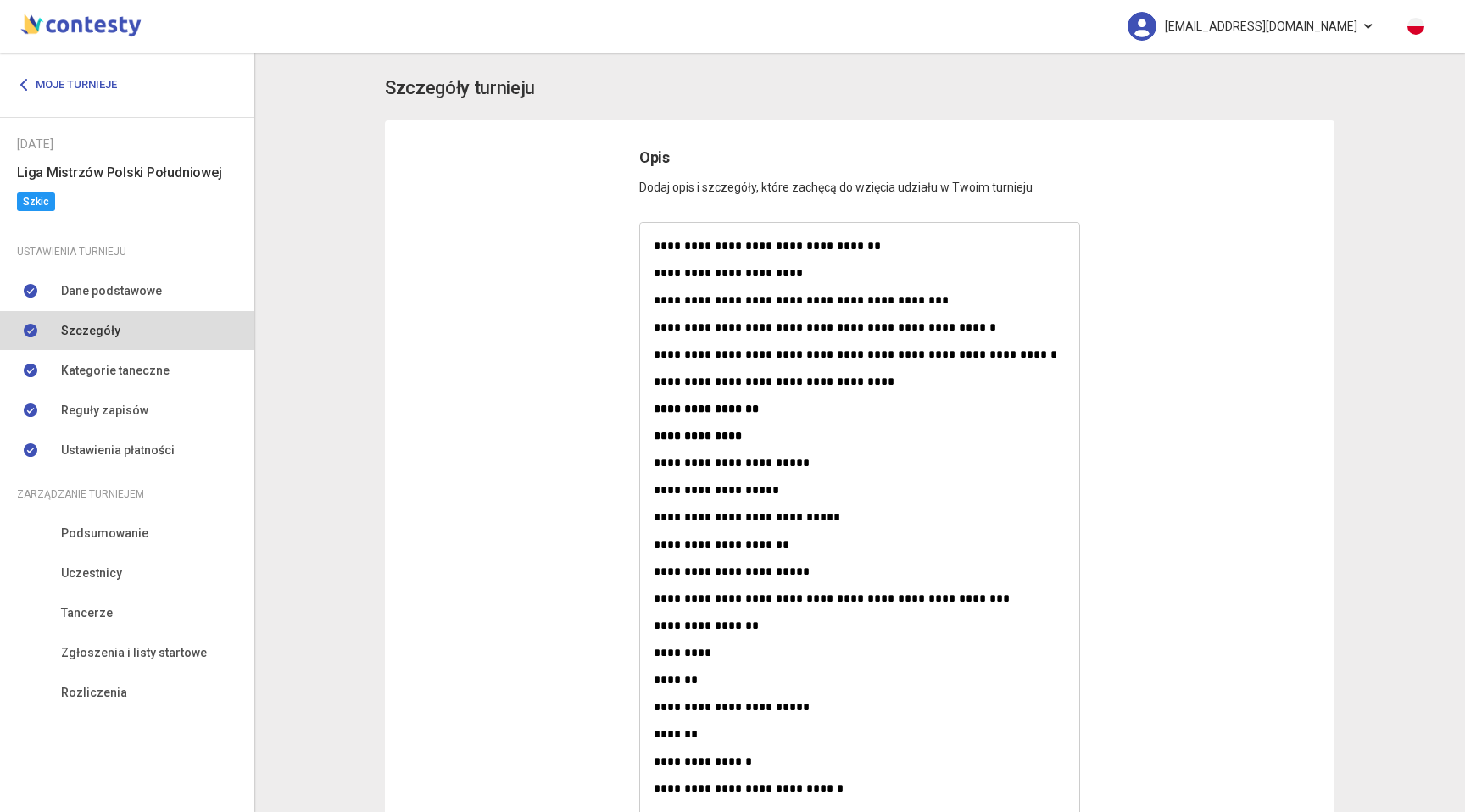
click at [1374, 27] on link "szkolastardance@gmail.com" at bounding box center [1250, 26] width 281 height 52
click at [1190, 87] on link "Wyloguj" at bounding box center [1234, 76] width 169 height 32
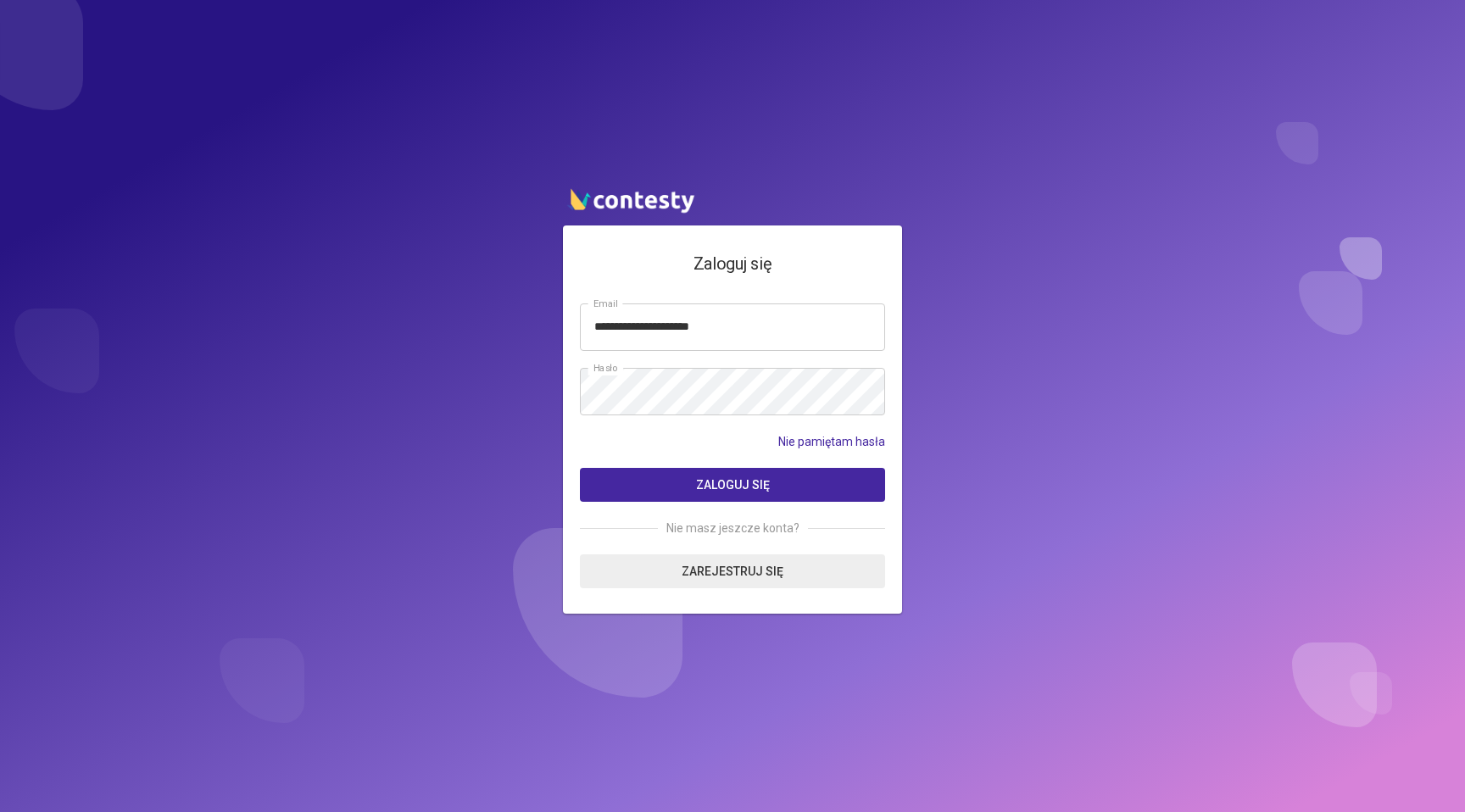
type input "**********"
click at [580, 468] on button "Zaloguj się" at bounding box center [733, 484] width 306 height 34
